Goal: Browse casually

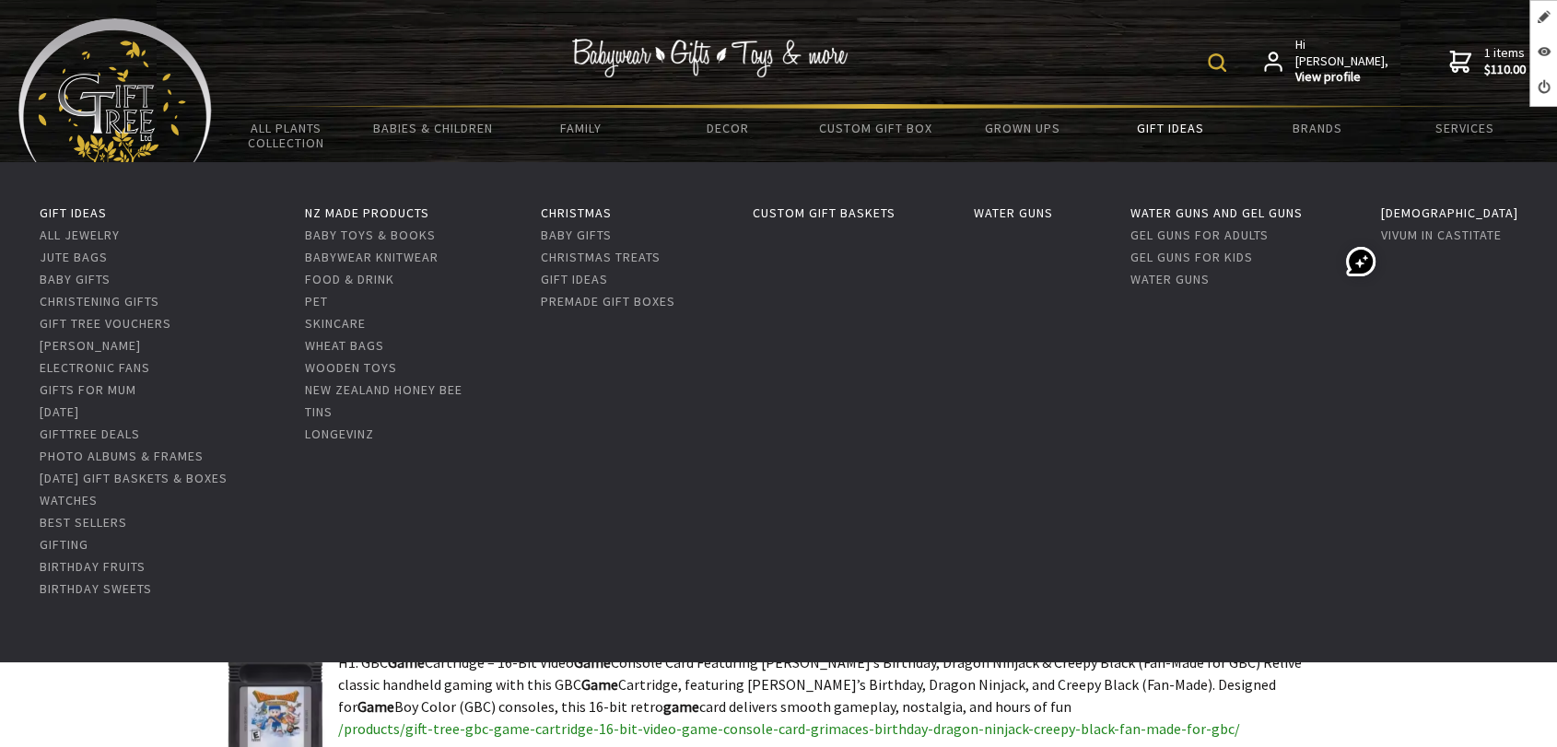
click at [192, 98] on img at bounding box center [114, 94] width 193 height 153
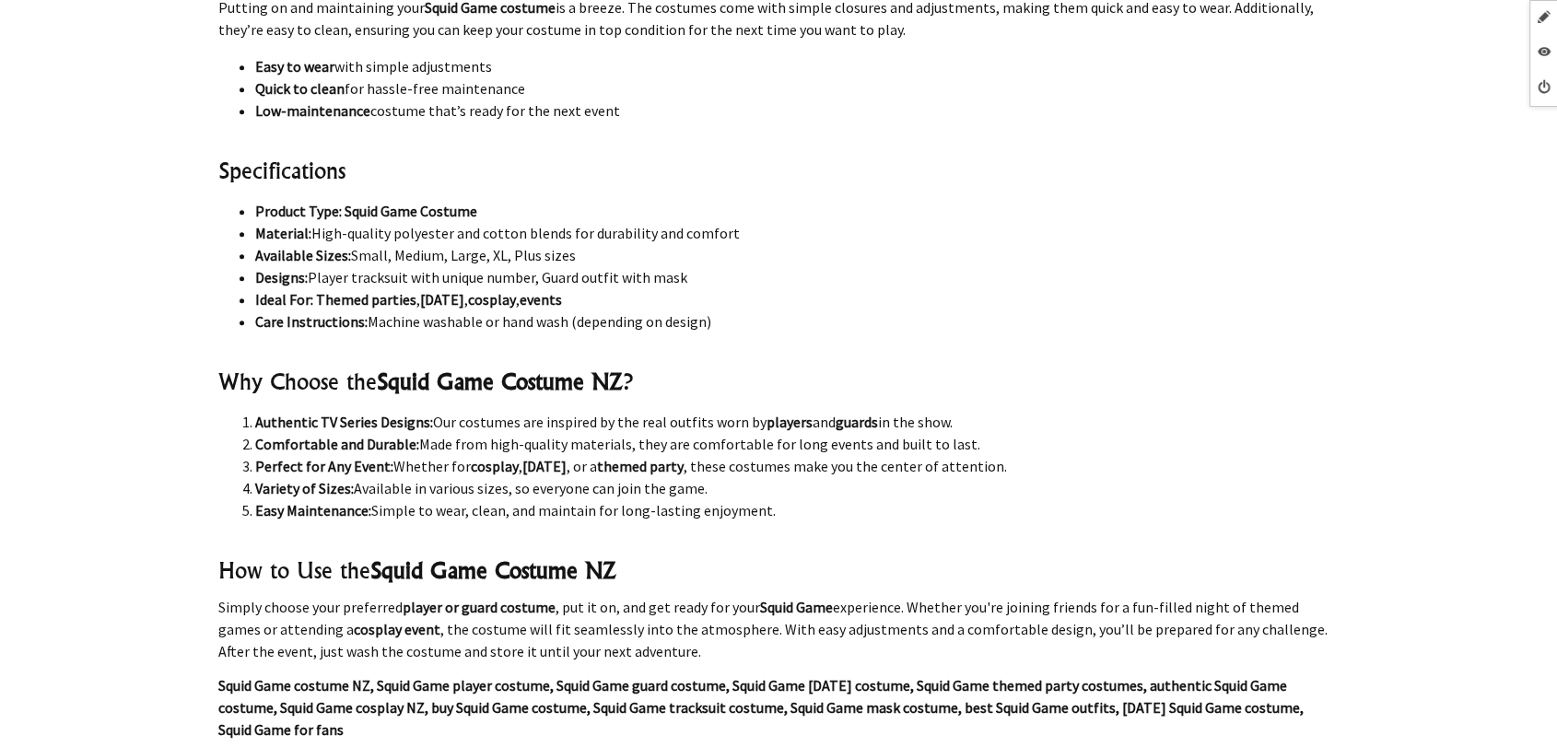
scroll to position [1821, 0]
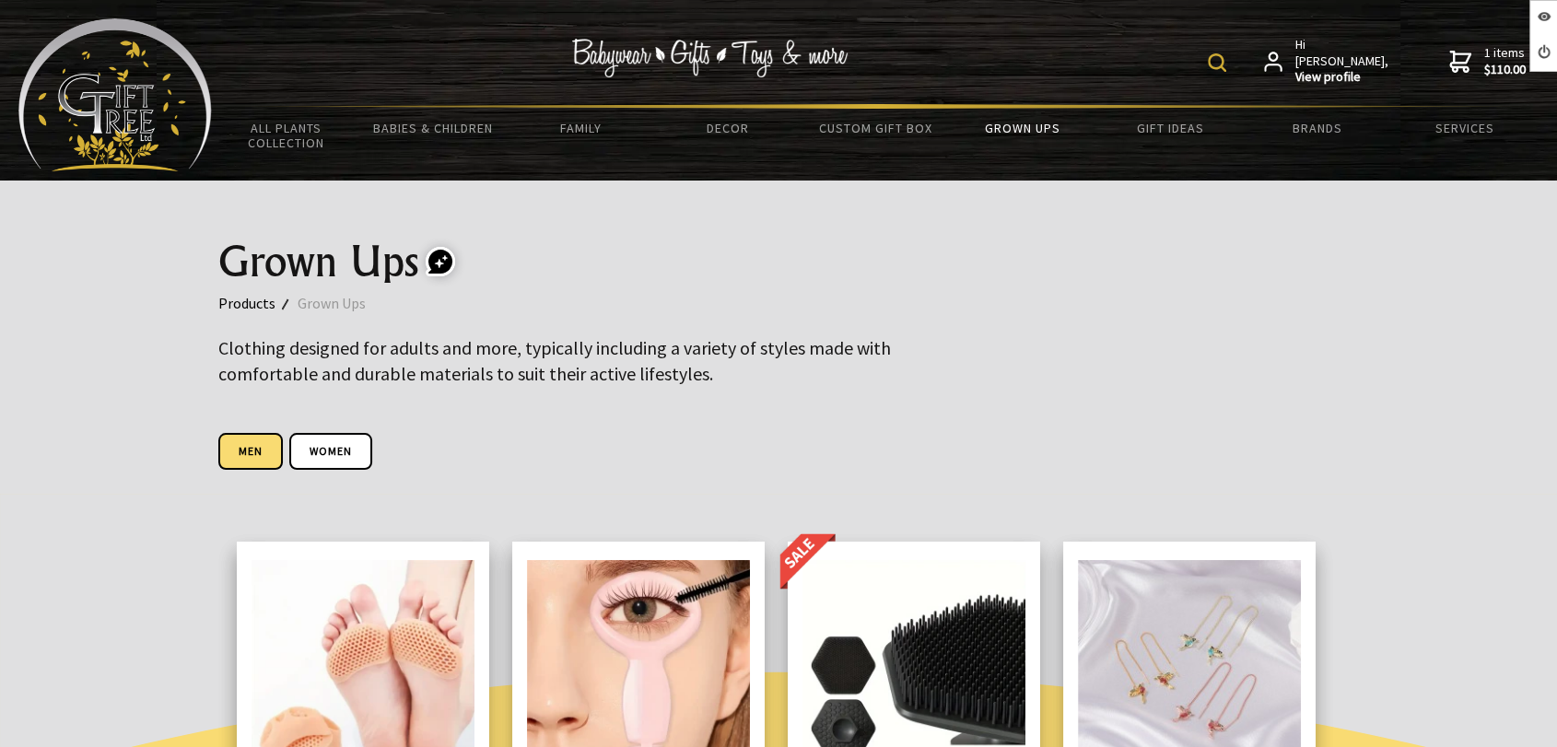
click at [271, 437] on link "Men" at bounding box center [250, 451] width 64 height 37
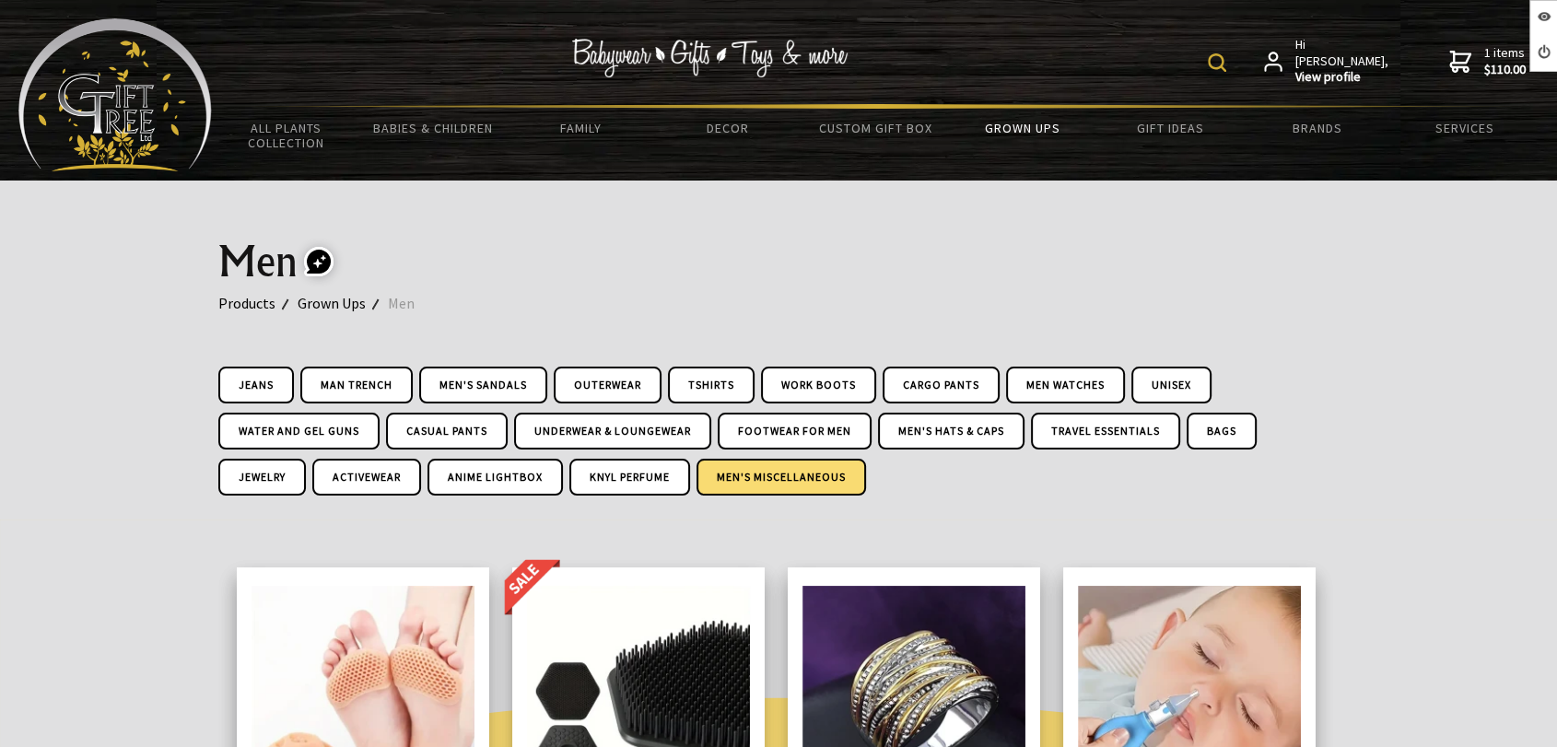
click at [761, 461] on link "Men's Miscellaneous" at bounding box center [782, 477] width 170 height 37
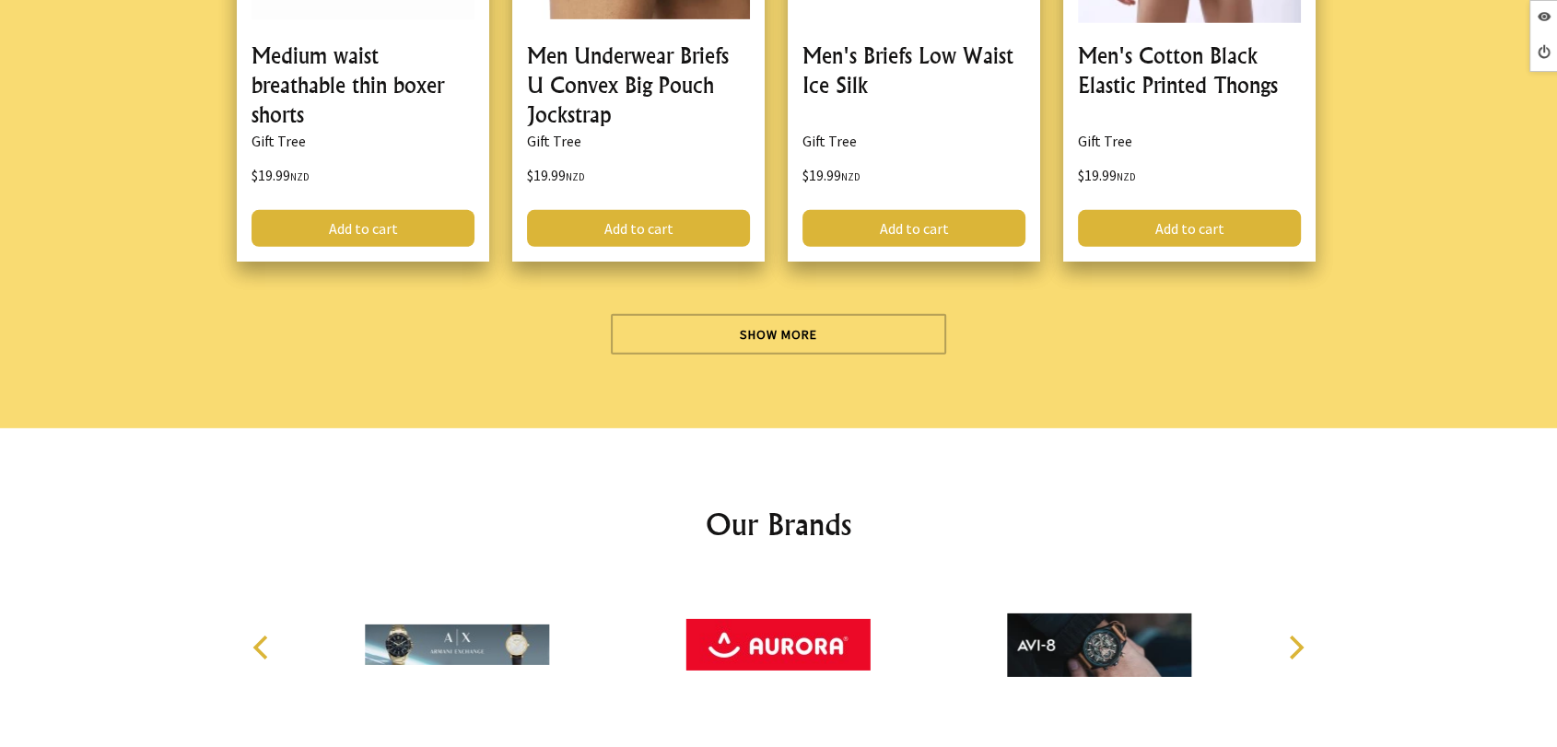
scroll to position [5845, 0]
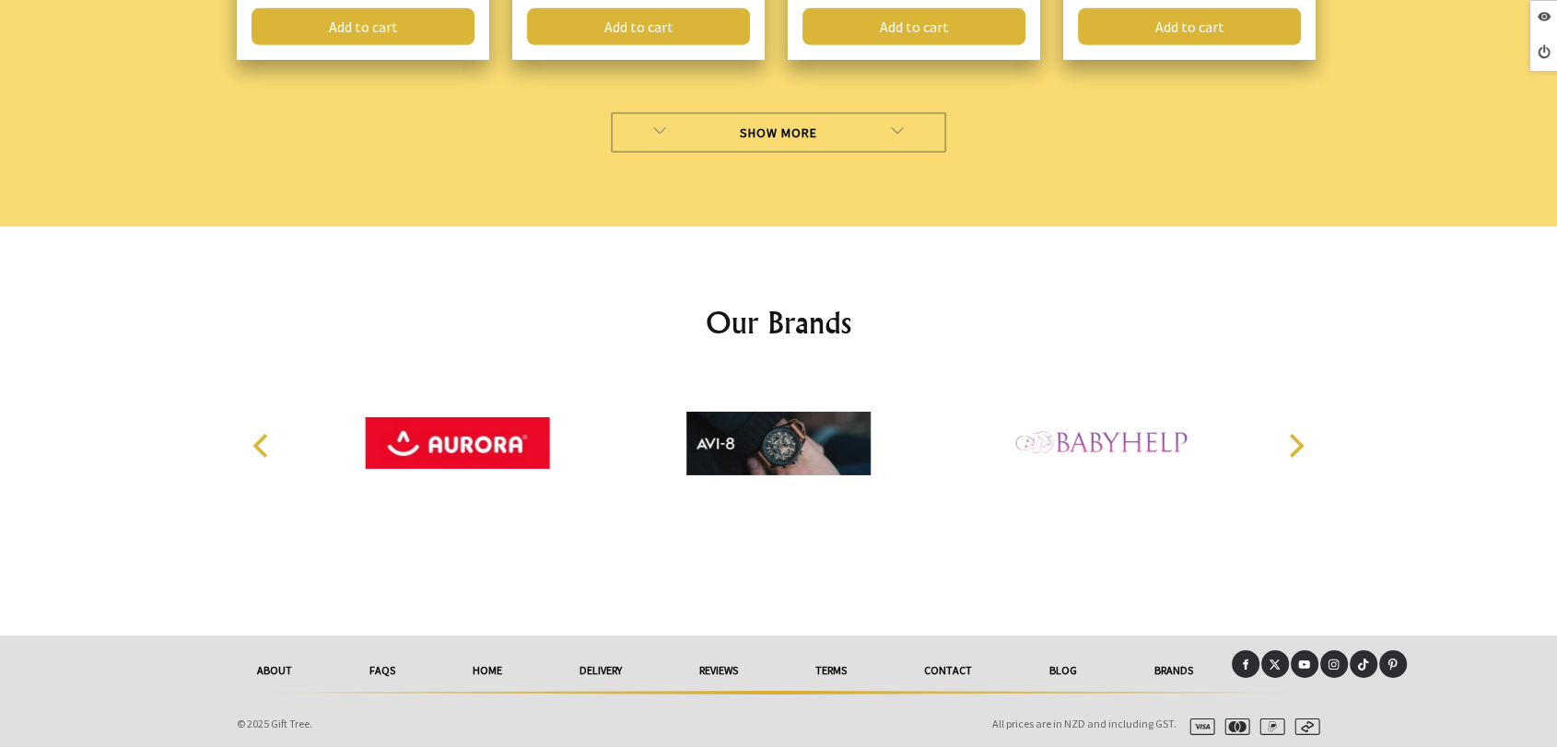
click at [661, 112] on link "Show More" at bounding box center [779, 132] width 336 height 41
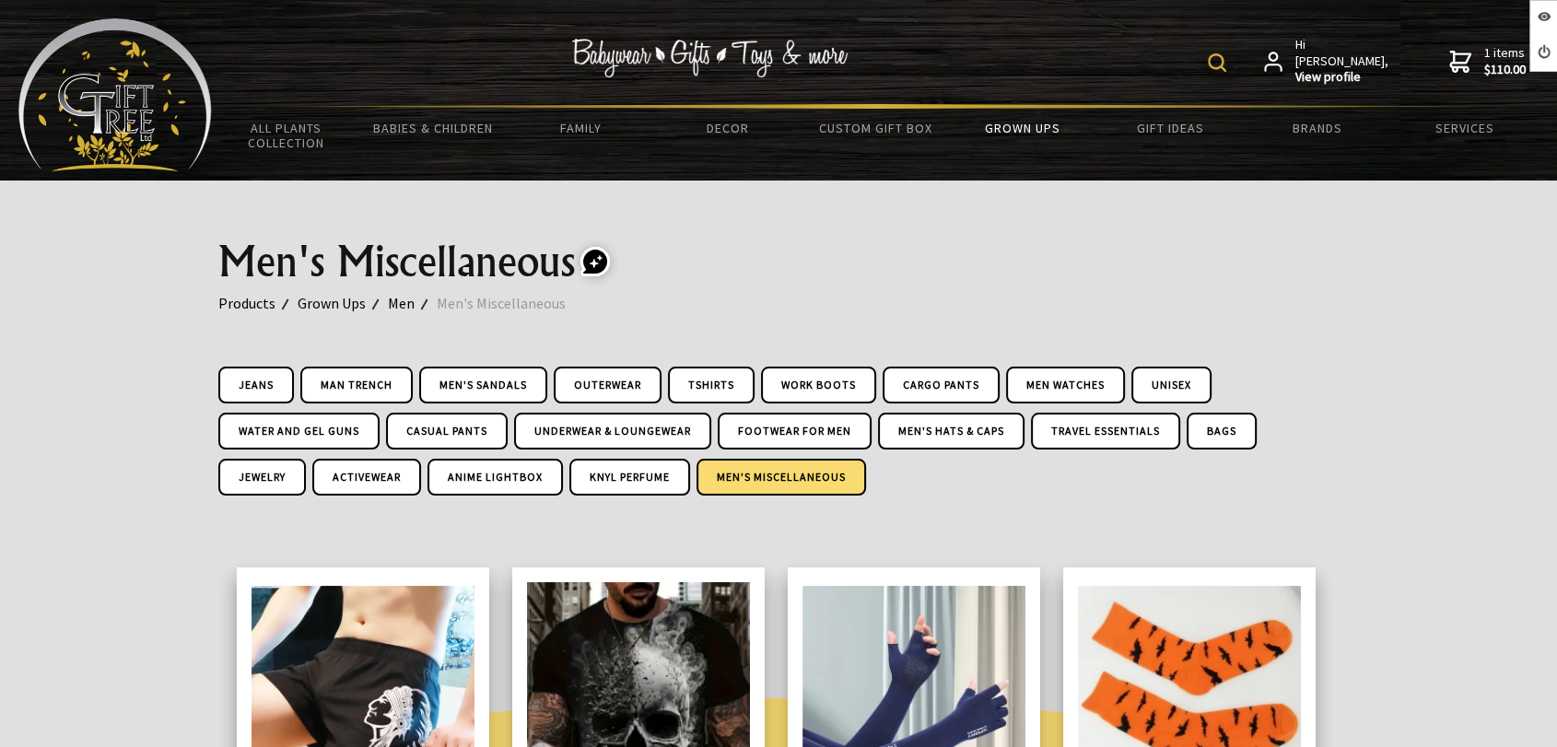
click at [170, 123] on img at bounding box center [114, 94] width 193 height 153
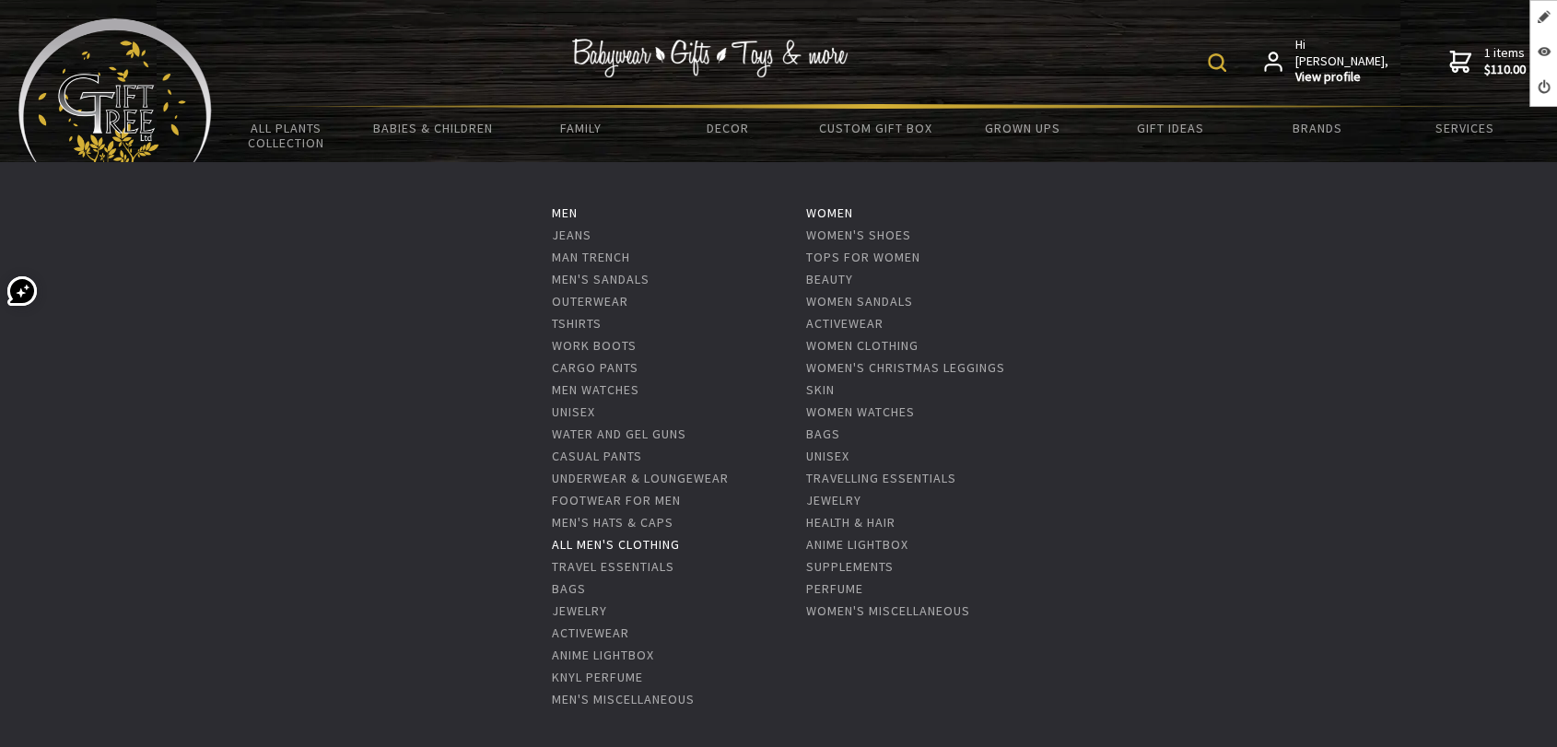
click at [618, 550] on link "All Men's Clothing" at bounding box center [616, 544] width 128 height 17
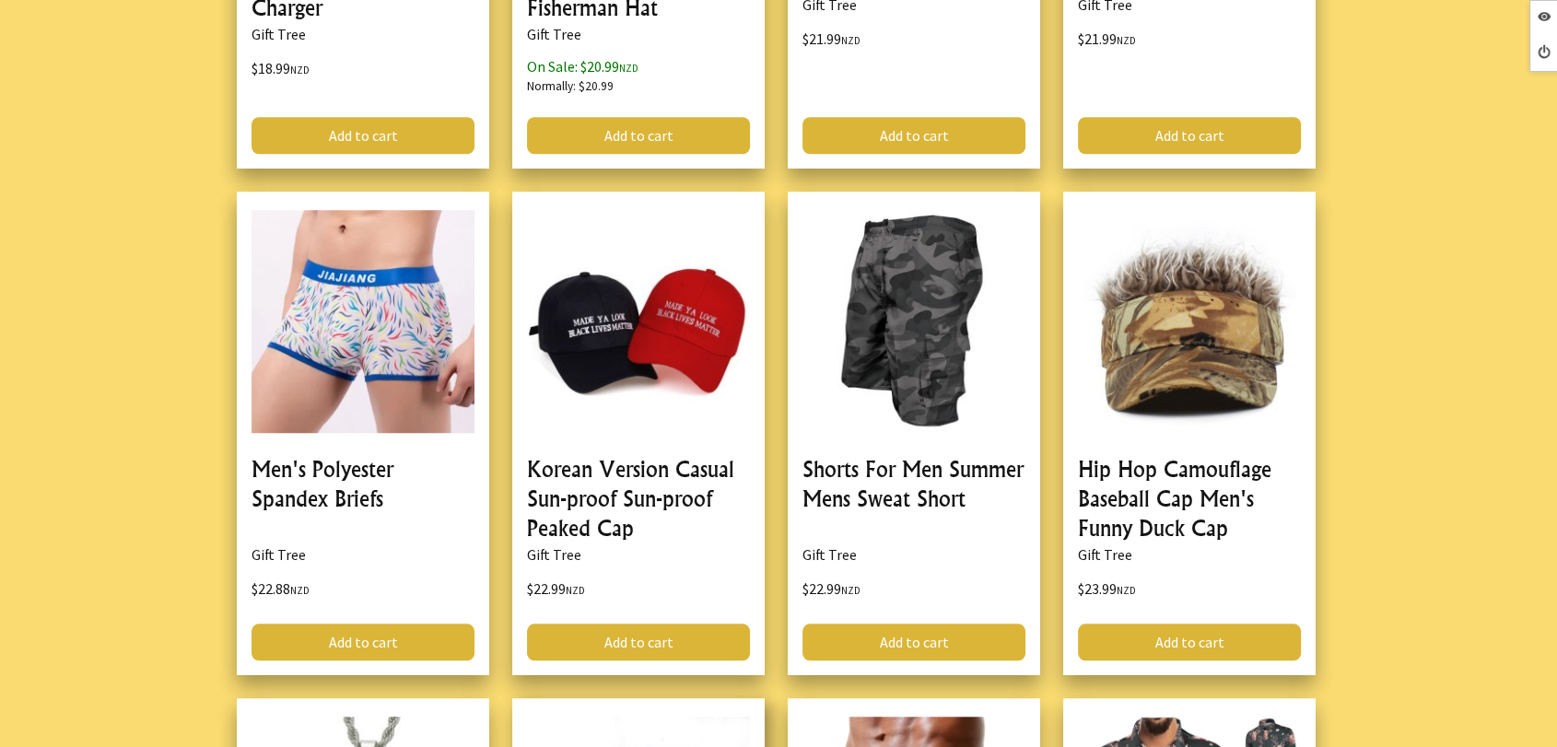
scroll to position [2252, 0]
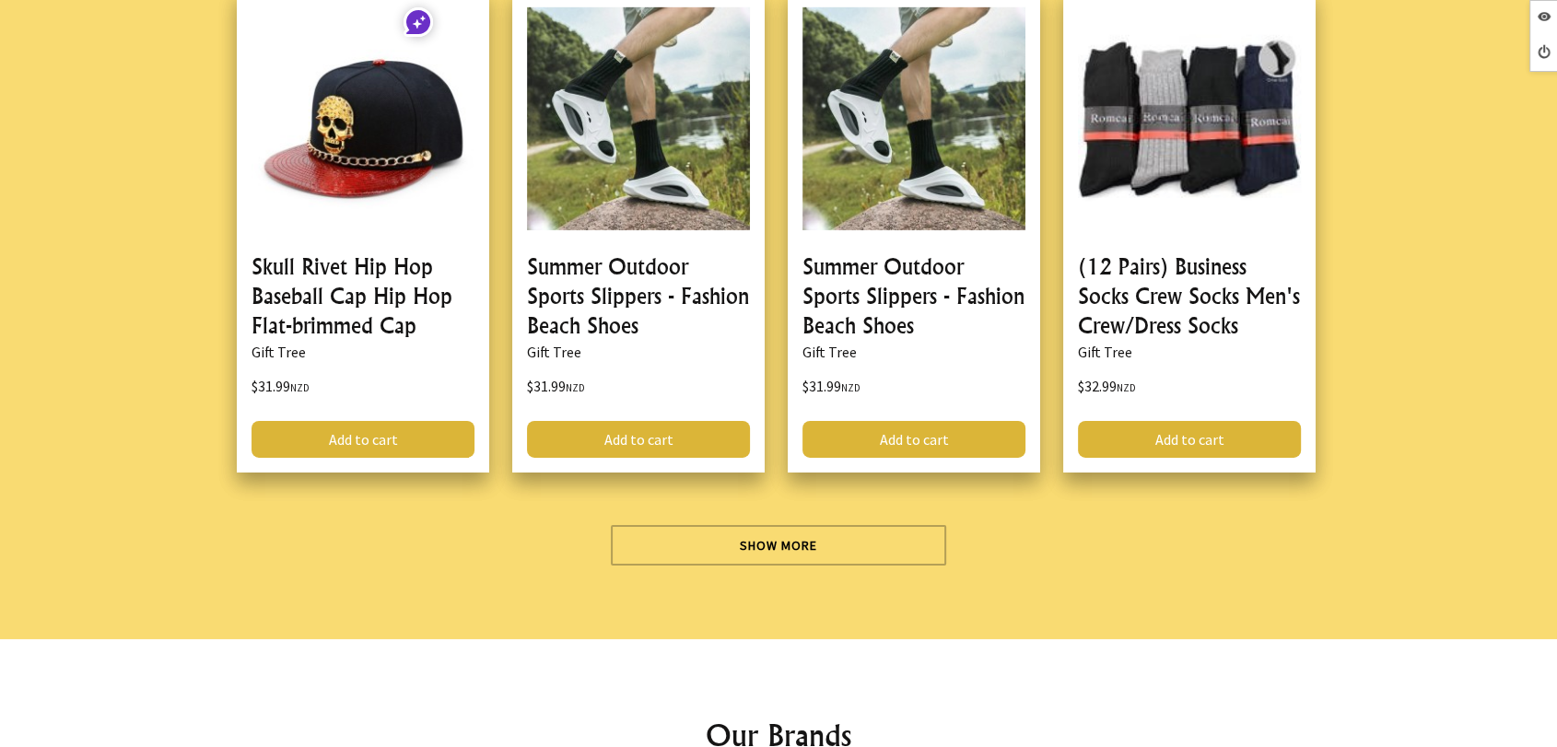
scroll to position [5937, 0]
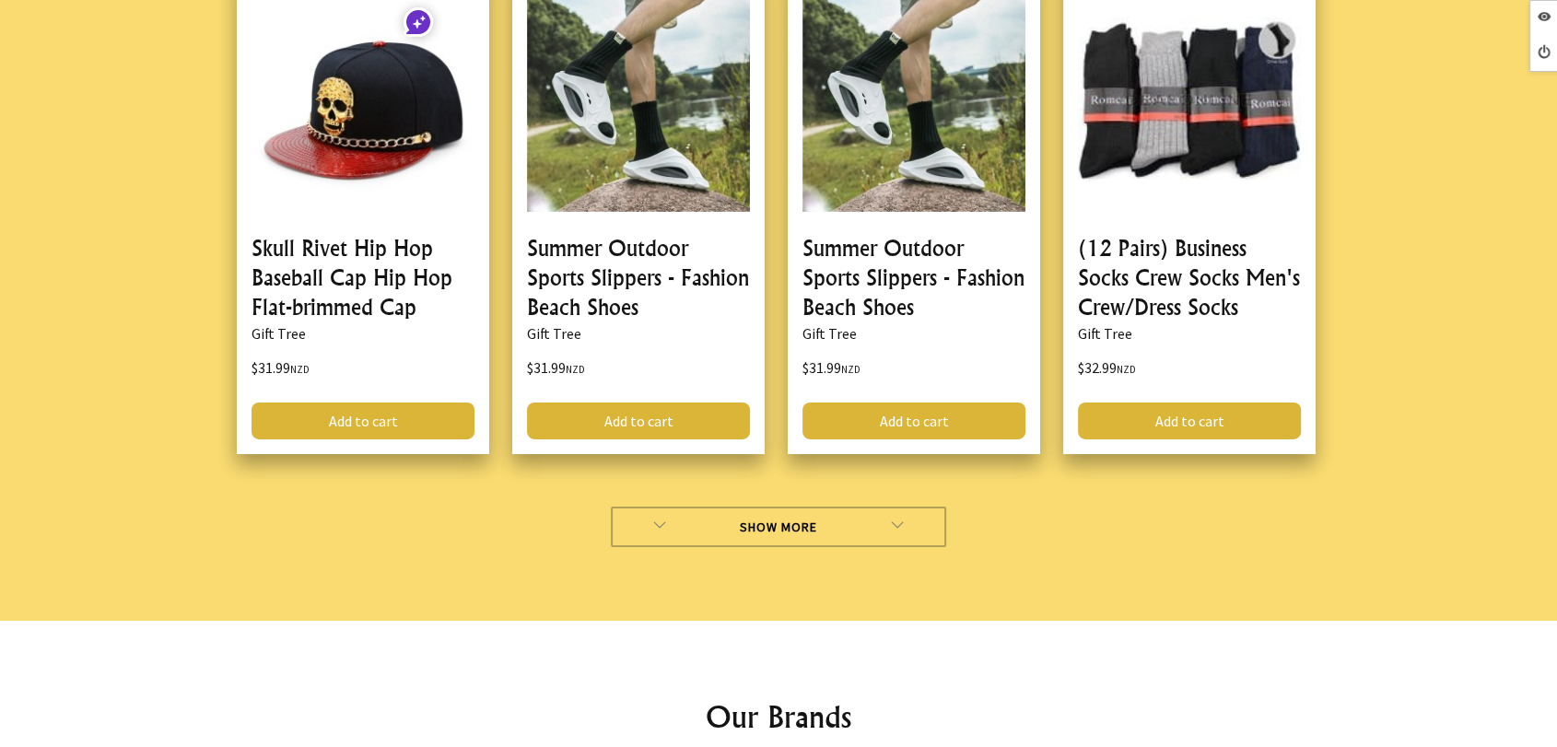
click at [717, 520] on link "Show More" at bounding box center [779, 527] width 336 height 41
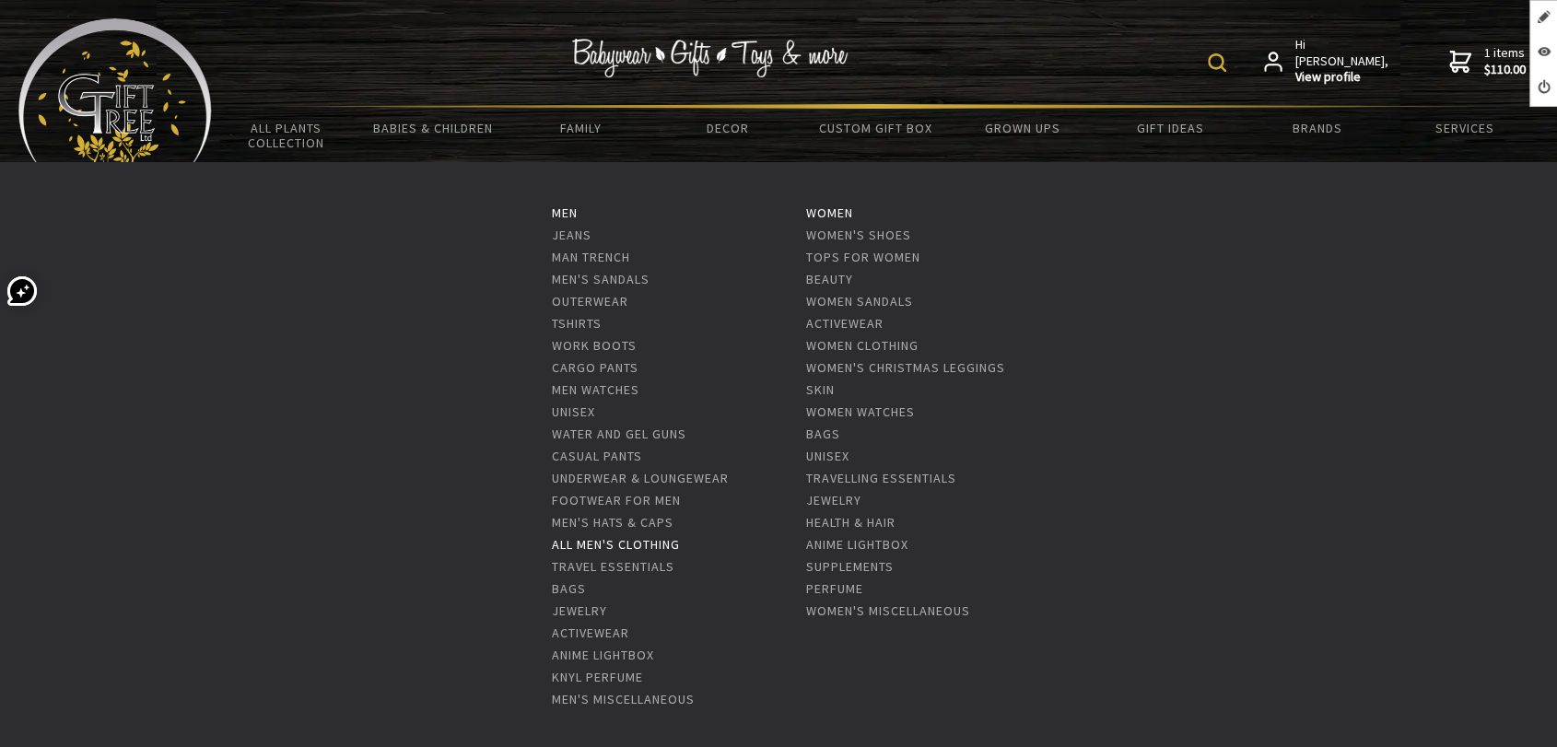
click at [620, 542] on link "All Men's Clothing" at bounding box center [616, 544] width 128 height 17
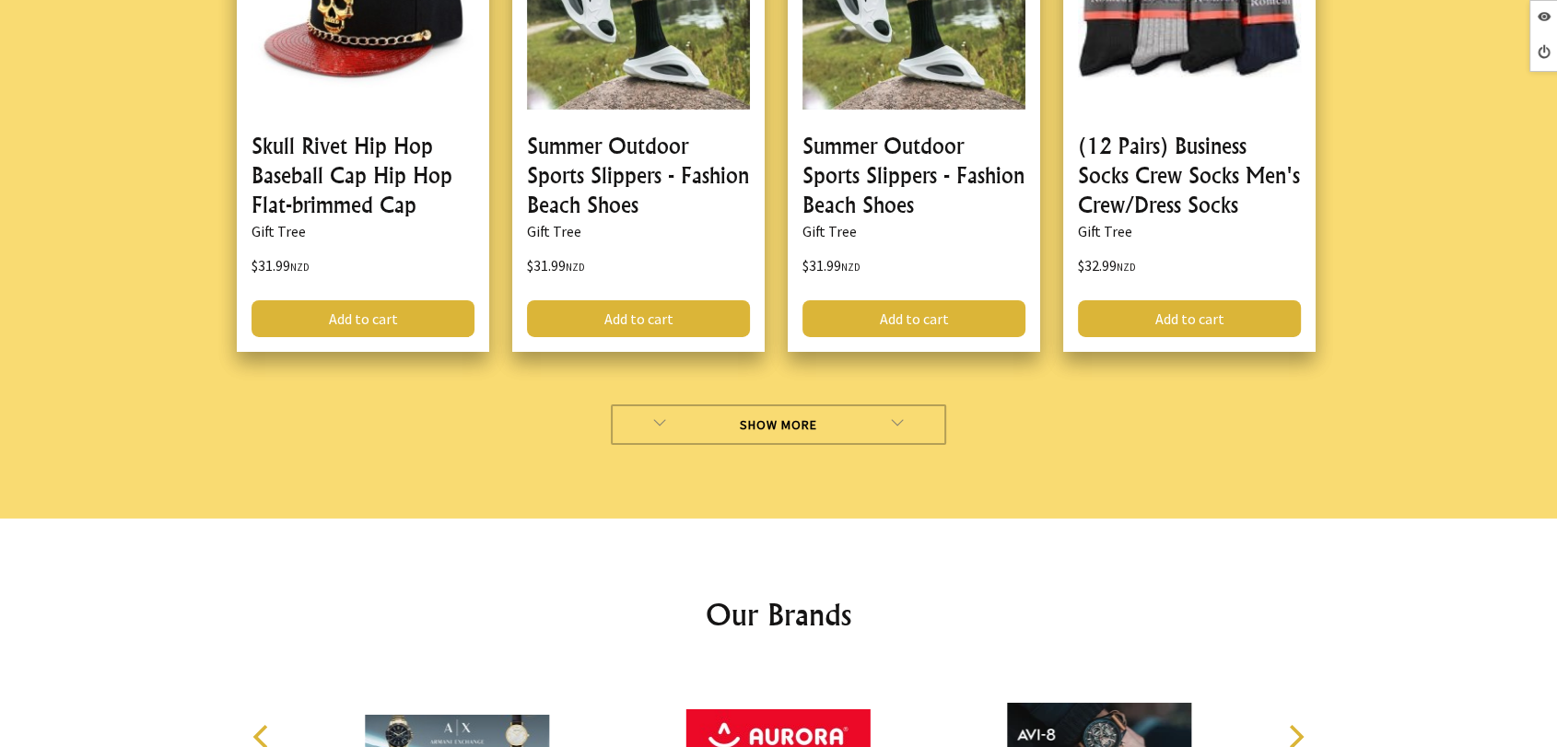
click at [669, 419] on link "Show More" at bounding box center [779, 424] width 336 height 41
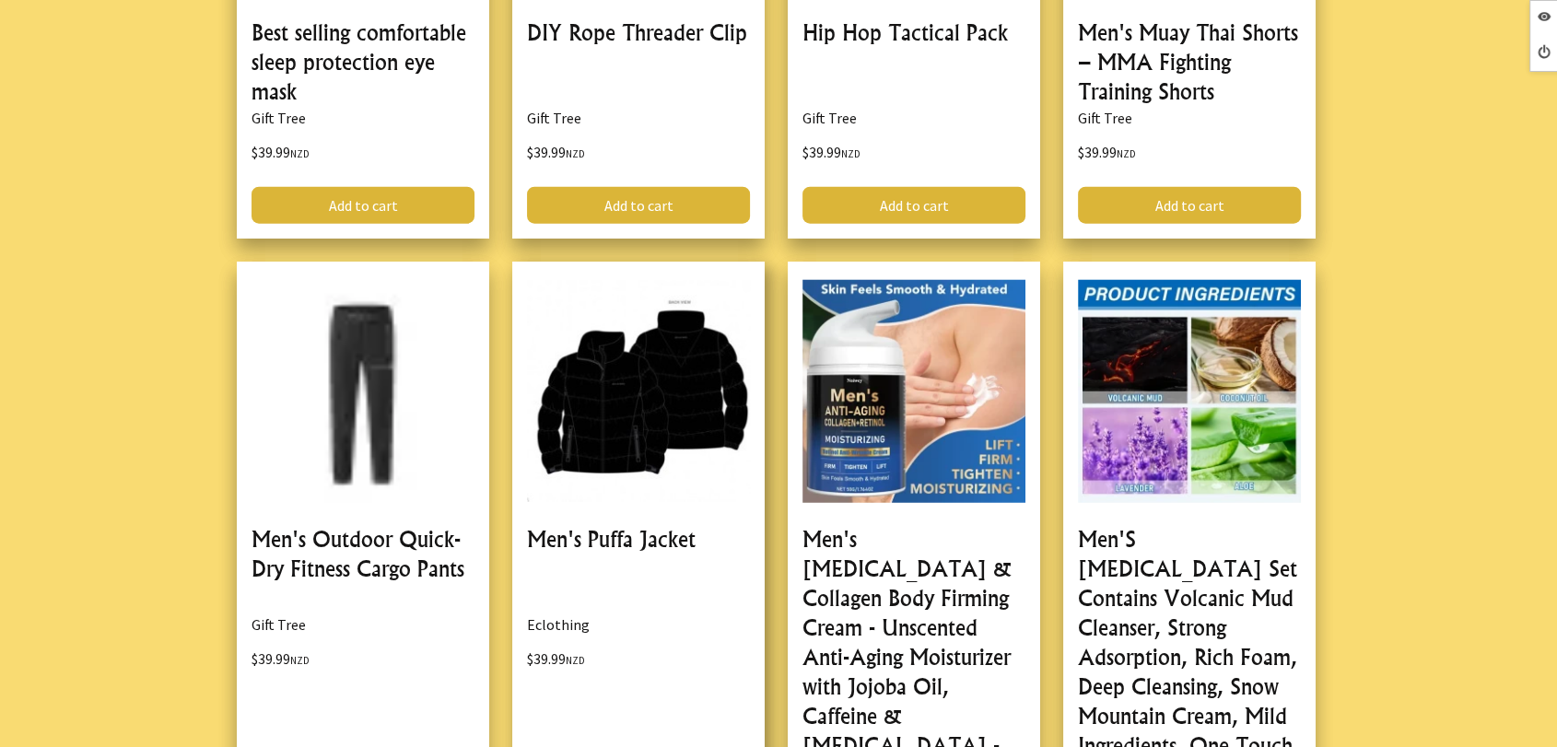
scroll to position [11772, 0]
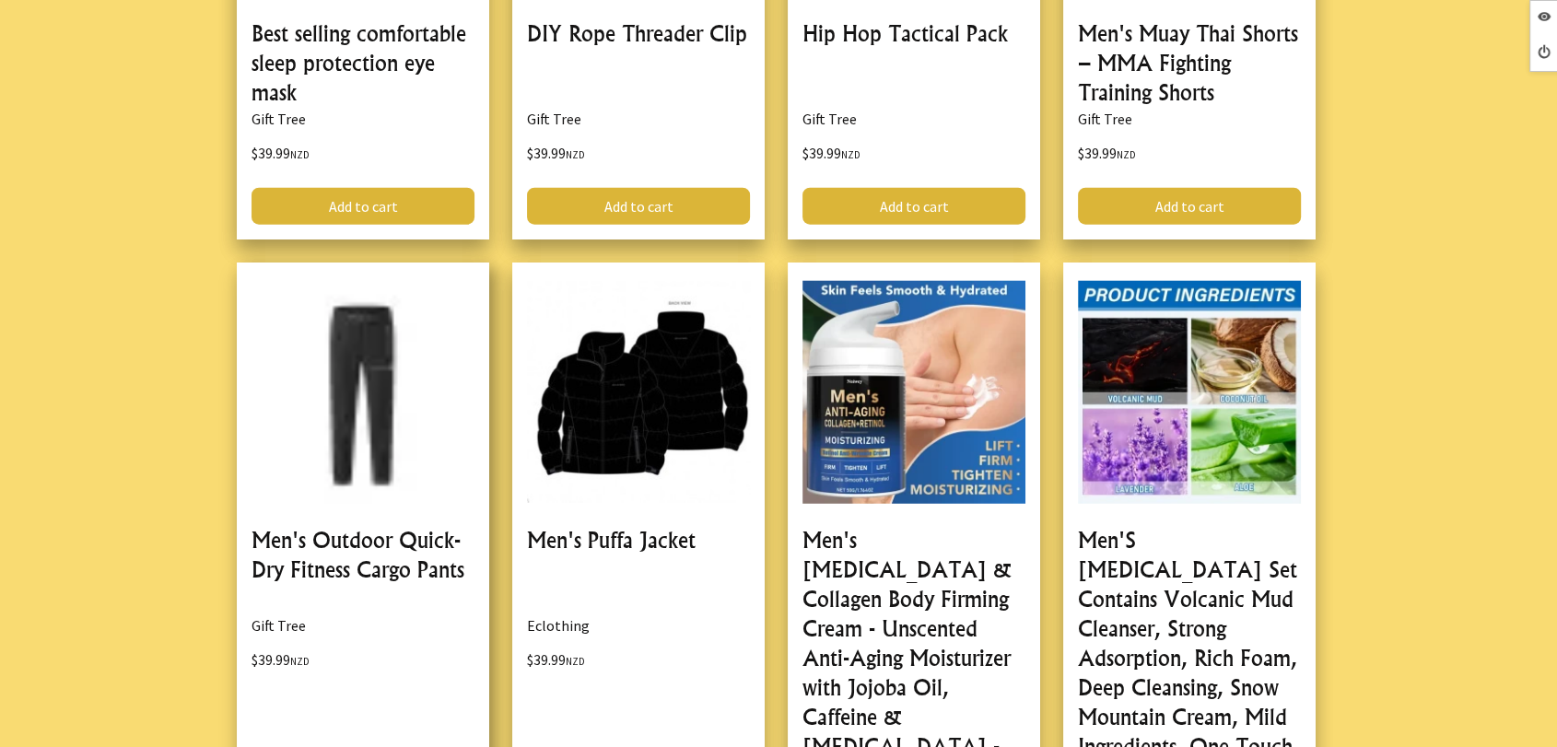
click at [401, 516] on link at bounding box center [363, 652] width 252 height 779
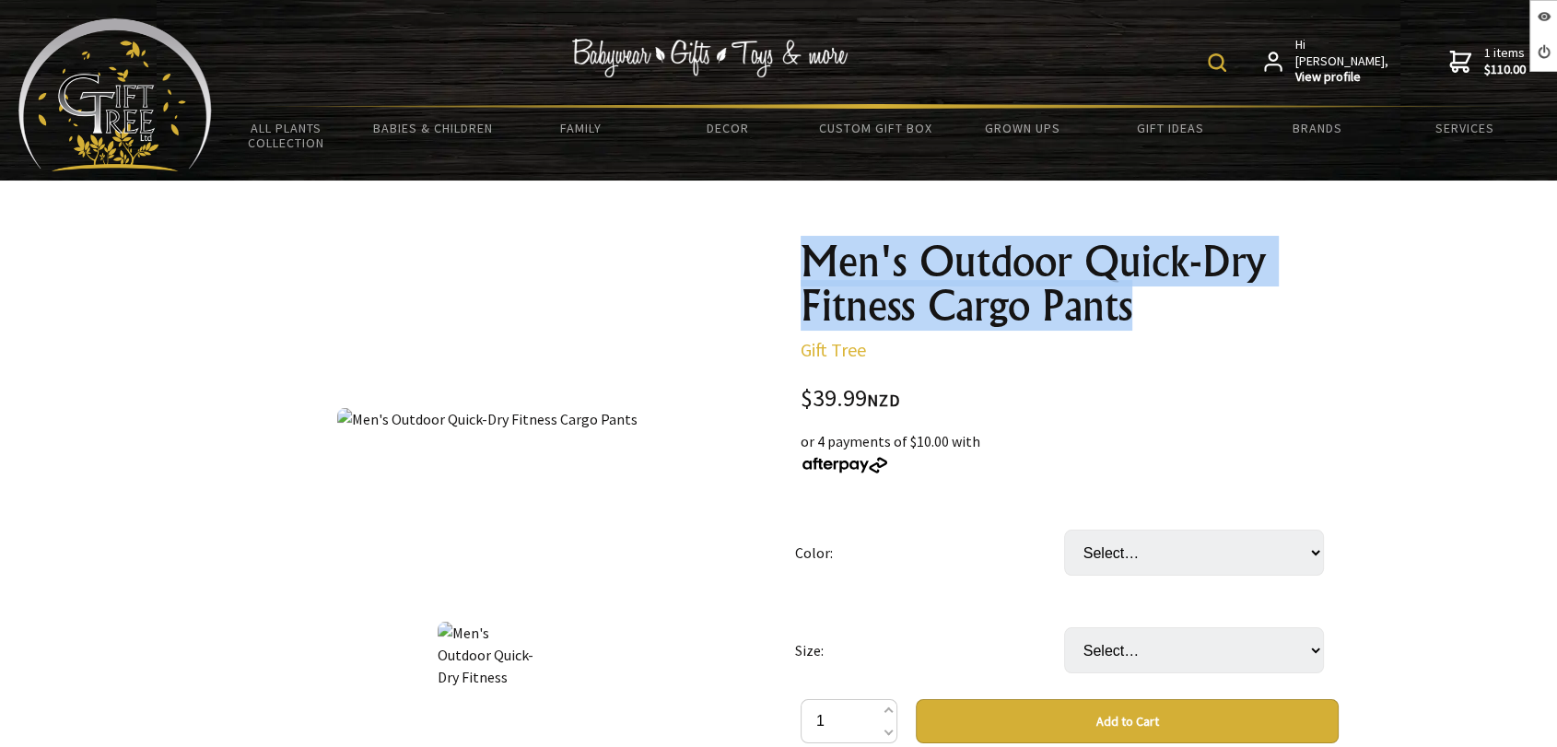
drag, startPoint x: 1007, startPoint y: 273, endPoint x: 817, endPoint y: 238, distance: 193.0
click at [817, 240] on h1 "Men's Outdoor Quick-Dry Fitness Cargo Pants" at bounding box center [1070, 284] width 538 height 88
copy h1 "Men's Outdoor Quick-Dry Fitness Cargo Pants"
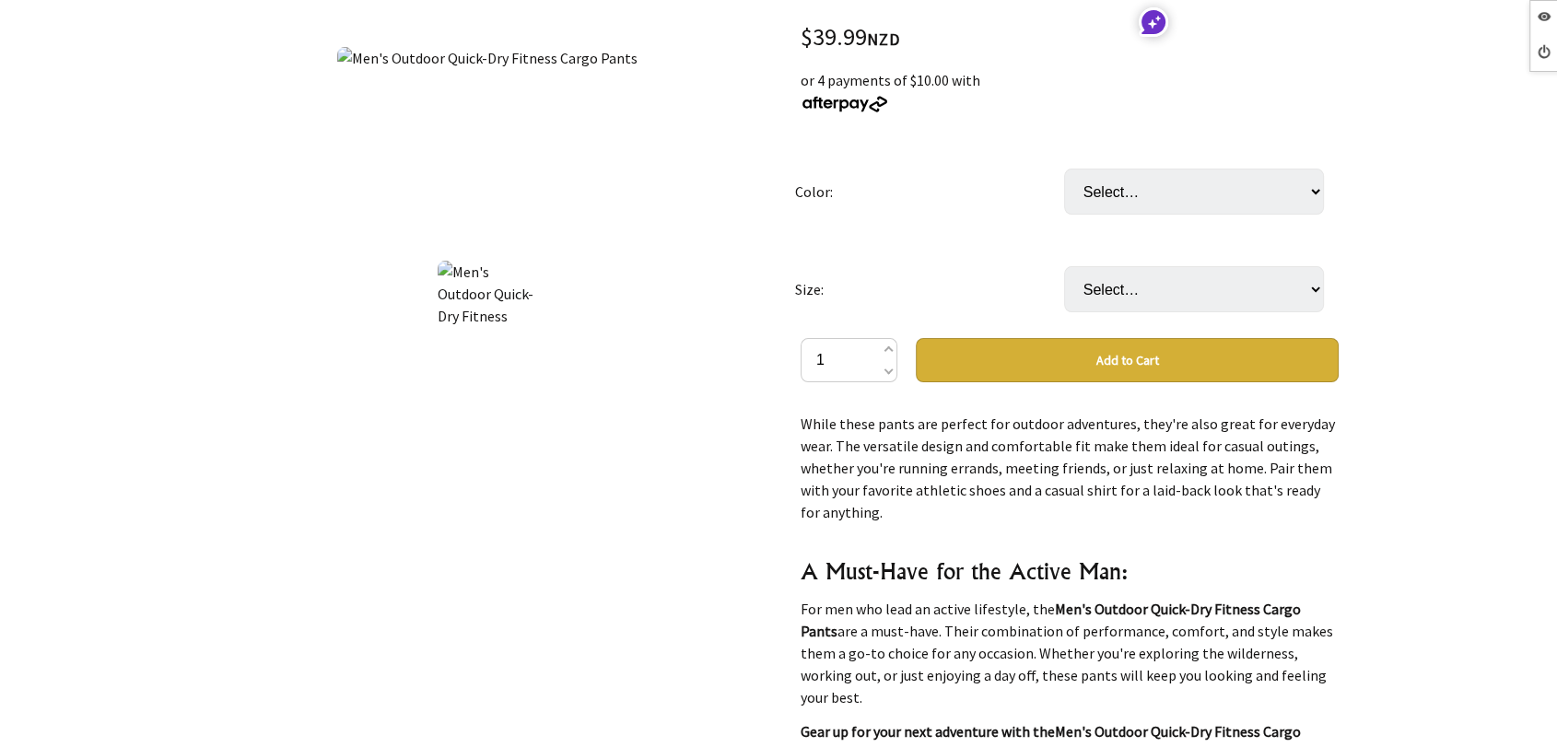
scroll to position [102, 0]
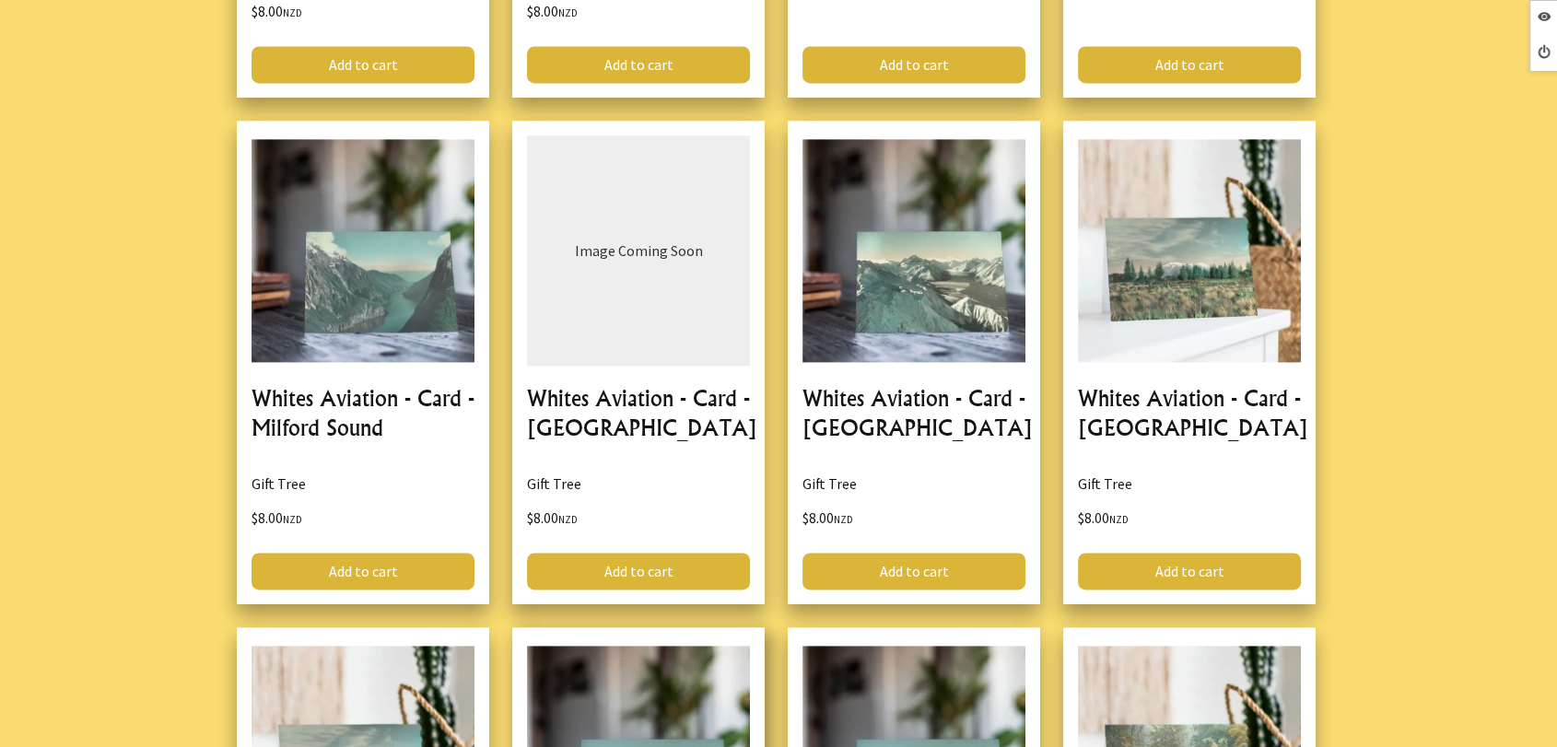
scroll to position [2559, 0]
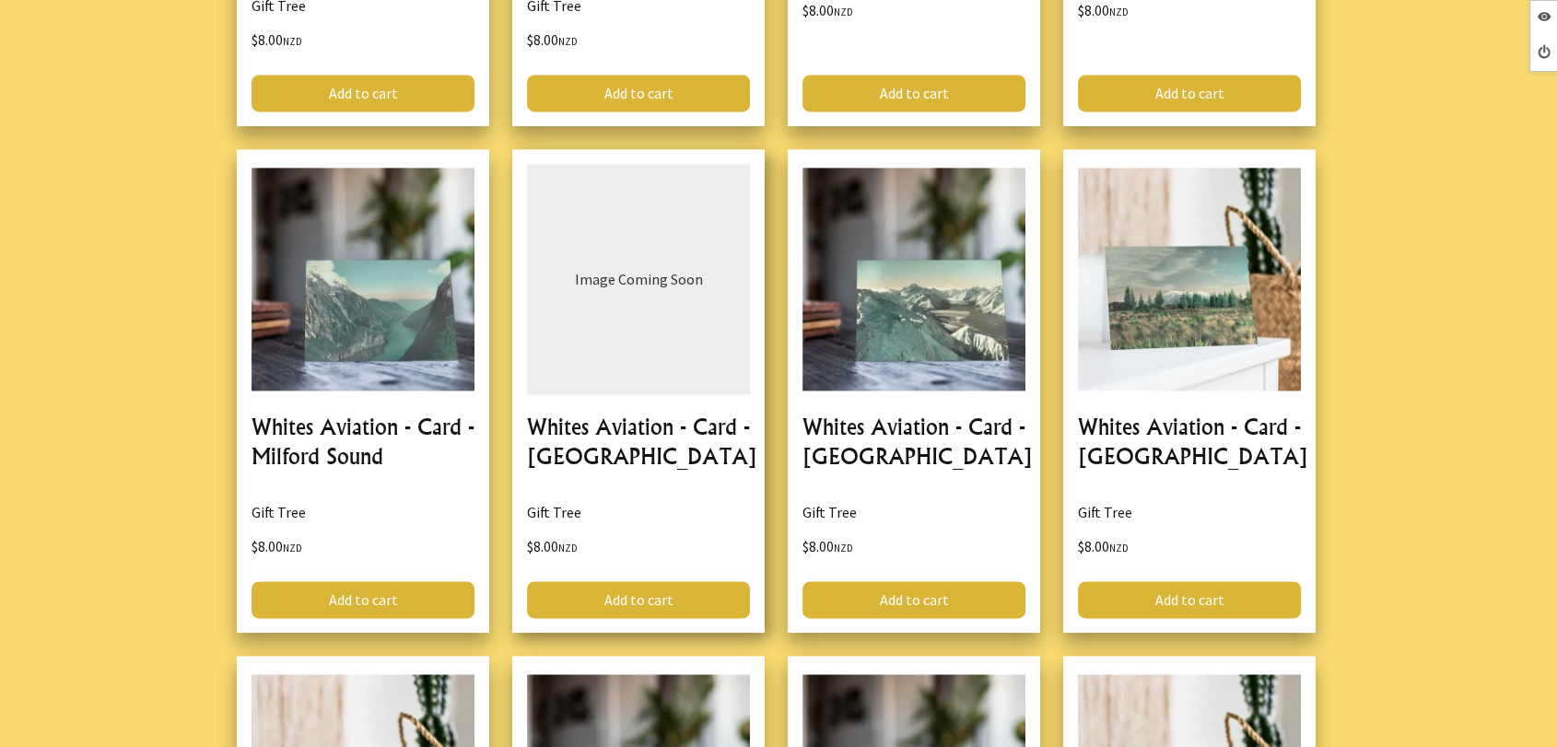
click at [654, 405] on link at bounding box center [638, 391] width 252 height 484
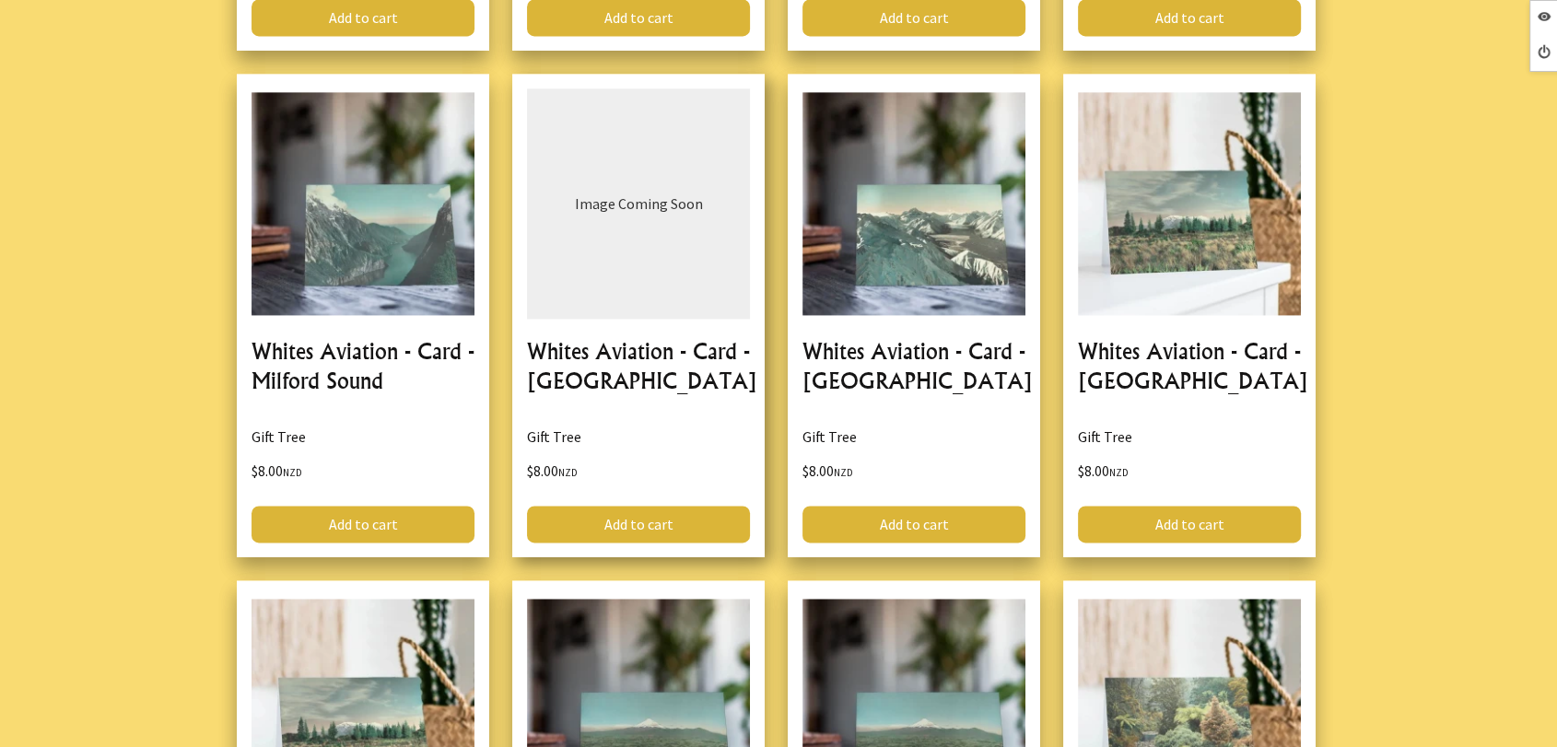
scroll to position [2354, 0]
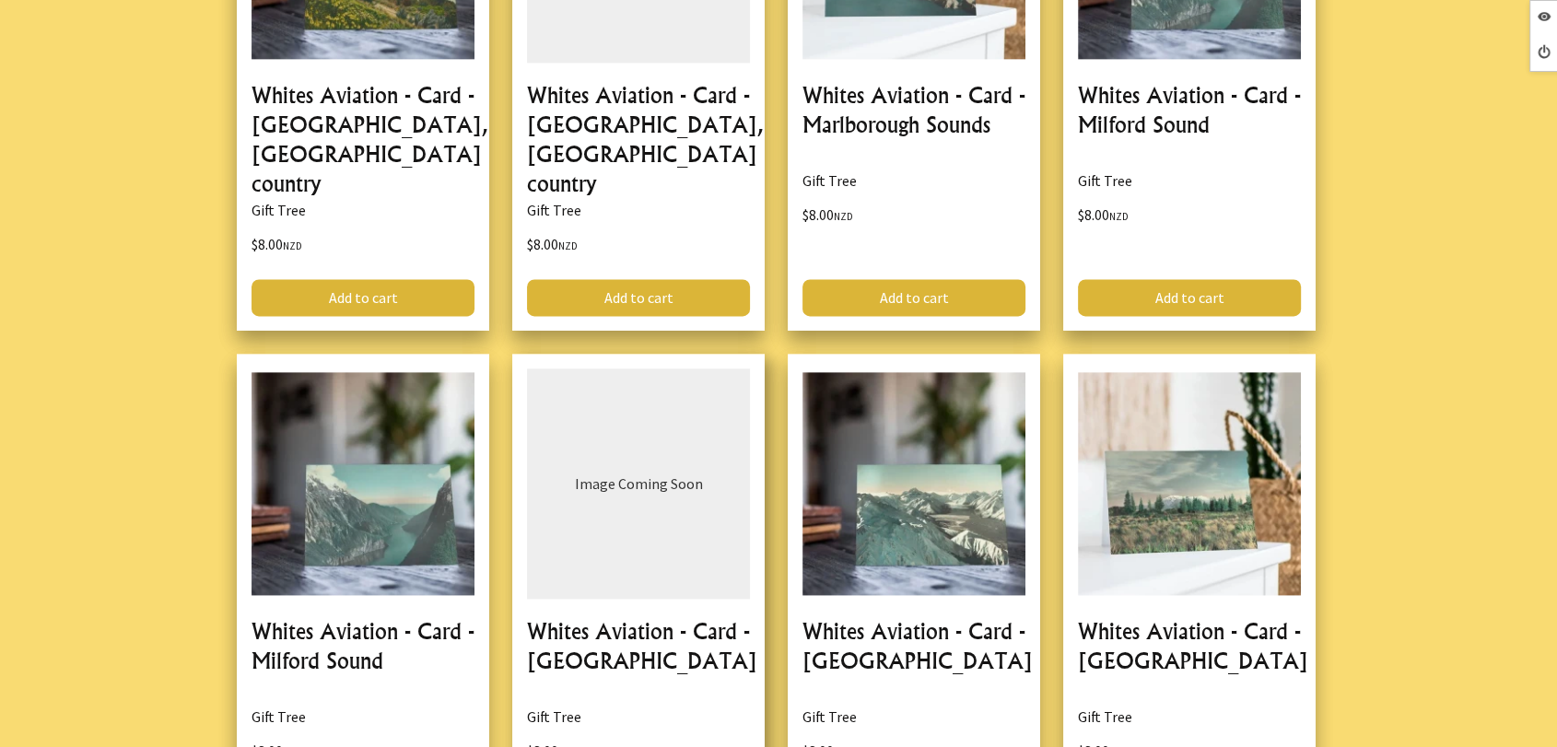
click at [597, 620] on link at bounding box center [638, 596] width 252 height 484
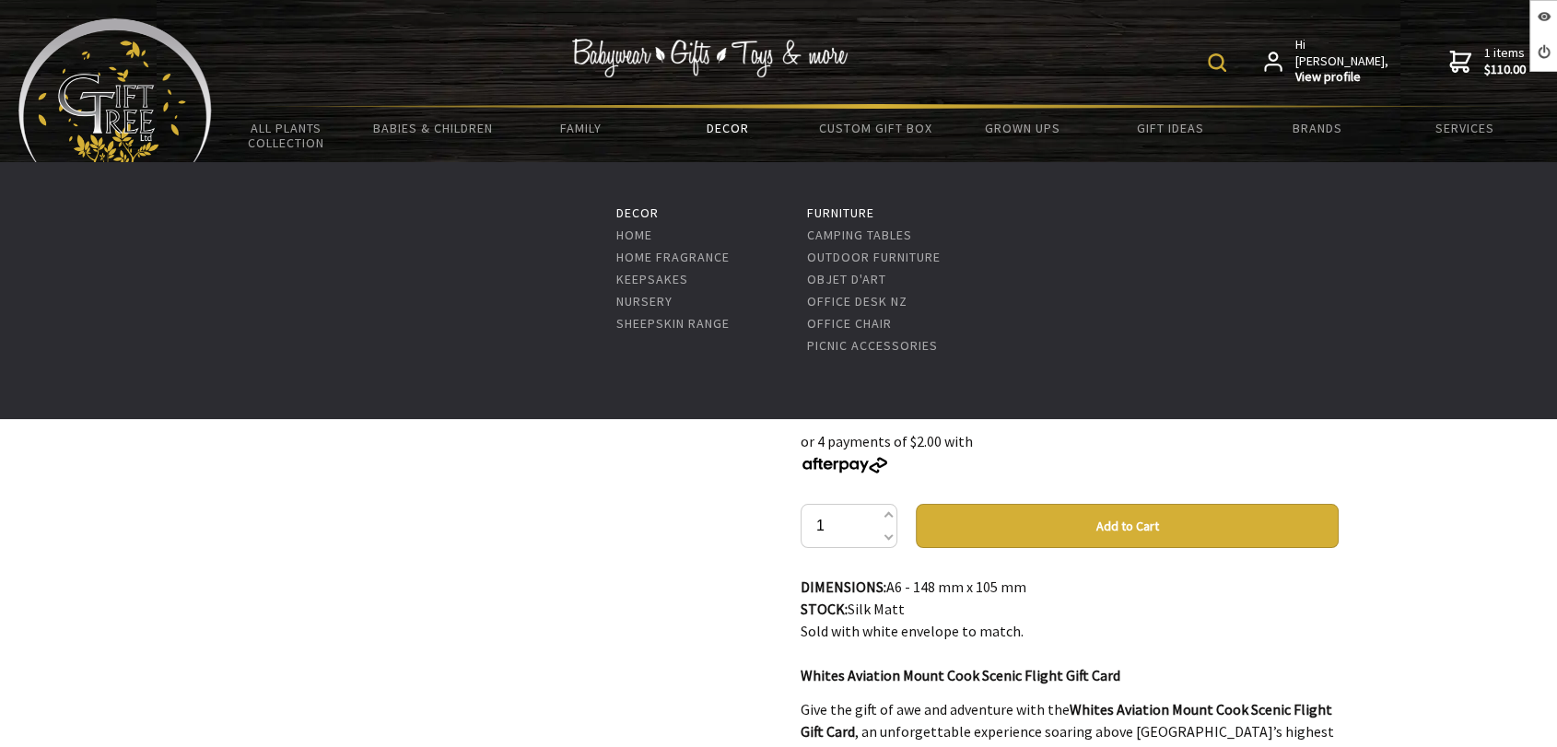
drag, startPoint x: 898, startPoint y: 296, endPoint x: 701, endPoint y: 115, distance: 267.4
